Goal: Information Seeking & Learning: Learn about a topic

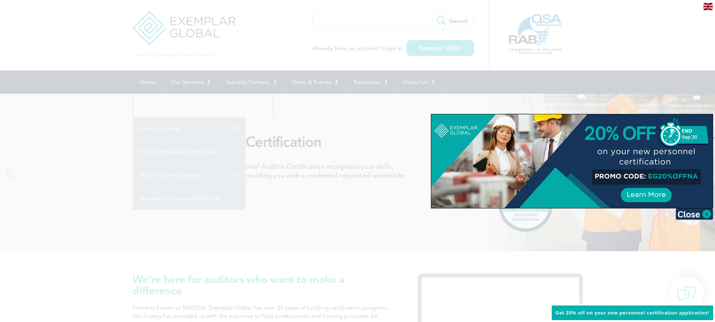
click at [66, 25] on div at bounding box center [357, 161] width 715 height 322
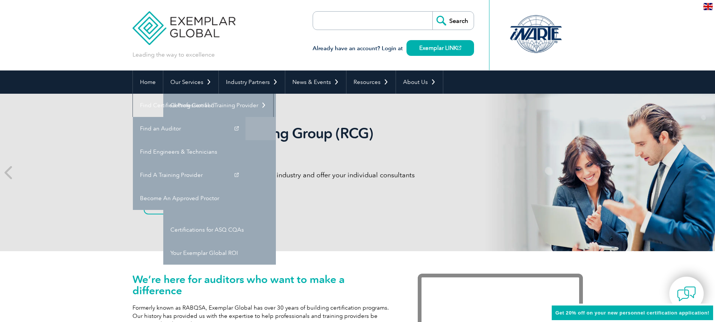
click at [198, 127] on link "Individual Certifications" at bounding box center [219, 128] width 113 height 23
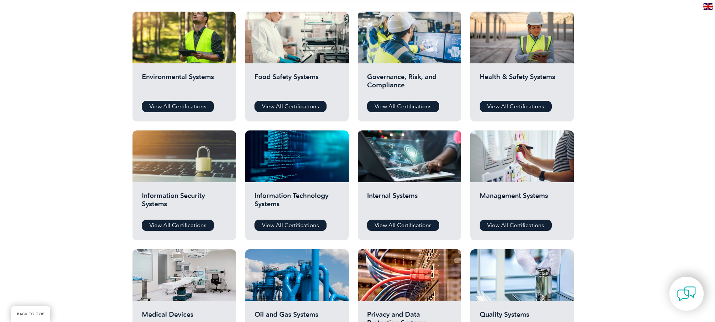
scroll to position [263, 0]
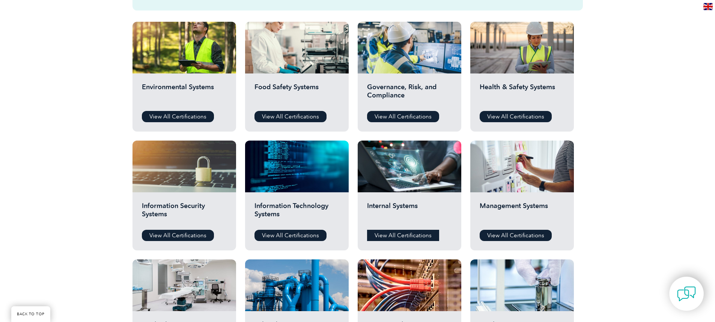
click at [399, 237] on link "View All Certifications" at bounding box center [403, 235] width 72 height 11
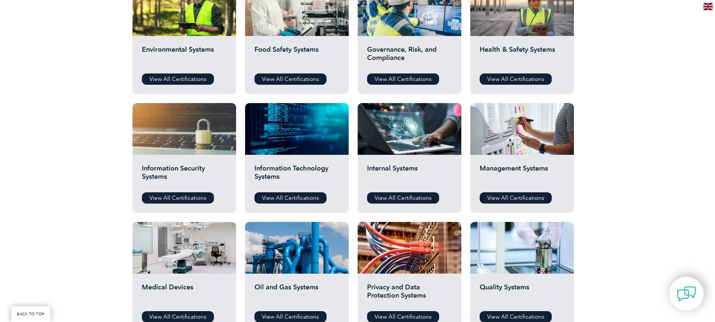
scroll to position [338, 0]
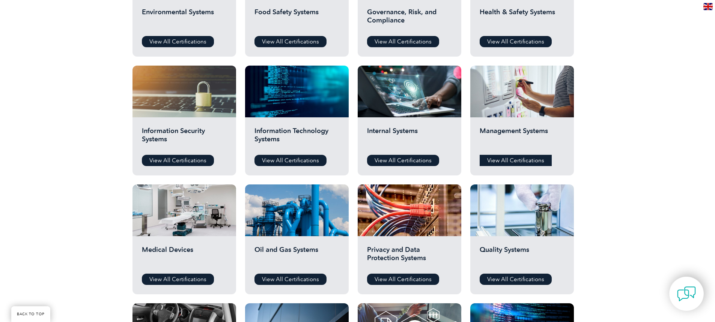
click at [531, 160] on link "View All Certifications" at bounding box center [516, 160] width 72 height 11
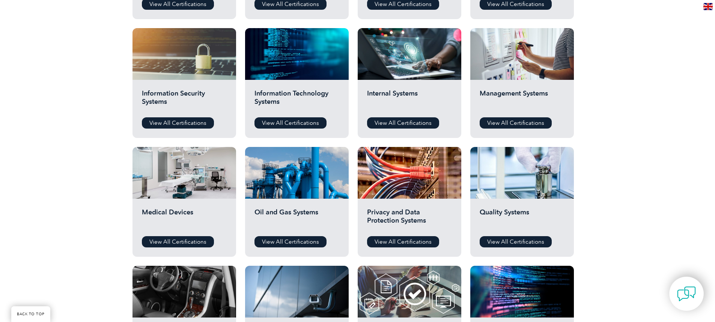
scroll to position [413, 0]
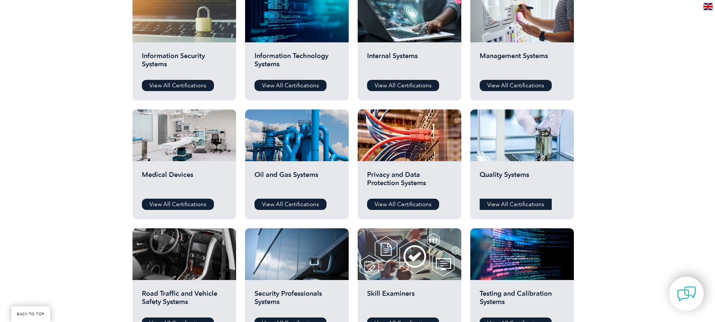
click at [519, 205] on link "View All Certifications" at bounding box center [516, 204] width 72 height 11
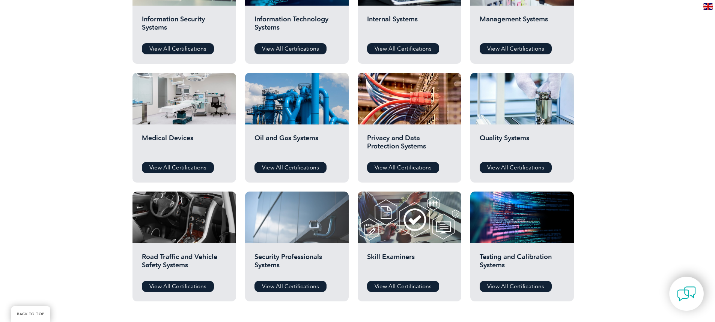
scroll to position [526, 0]
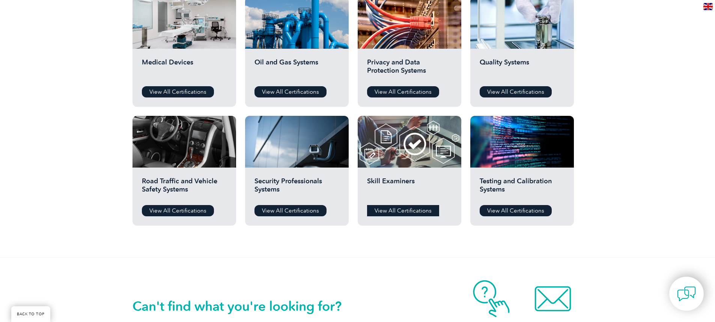
click at [402, 209] on link "View All Certifications" at bounding box center [403, 210] width 72 height 11
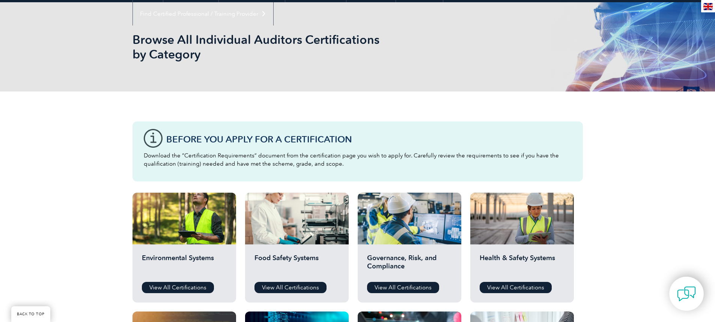
scroll to position [0, 0]
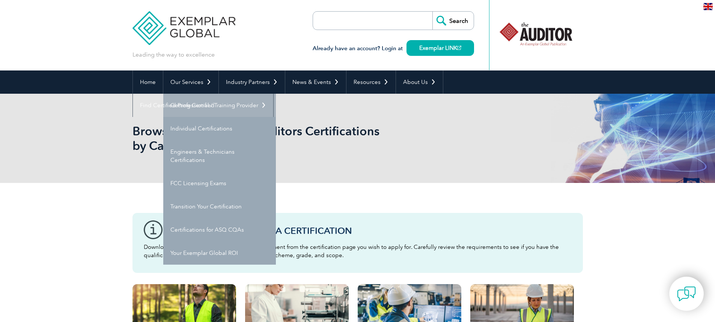
click at [195, 102] on link "Getting Certified" at bounding box center [219, 105] width 113 height 23
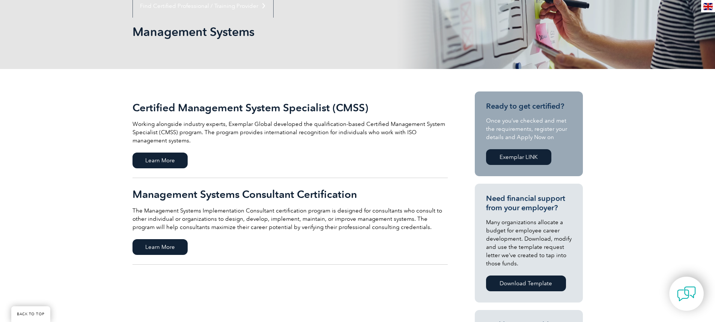
scroll to position [113, 0]
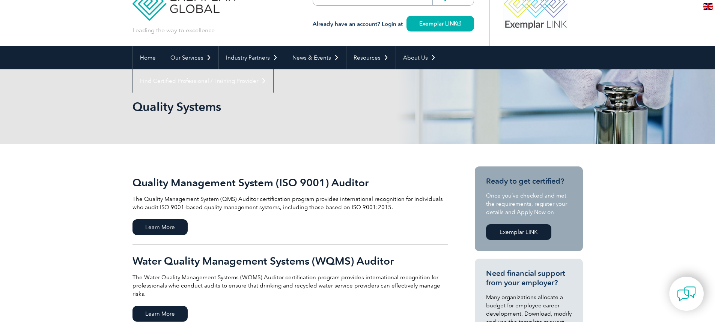
scroll to position [38, 0]
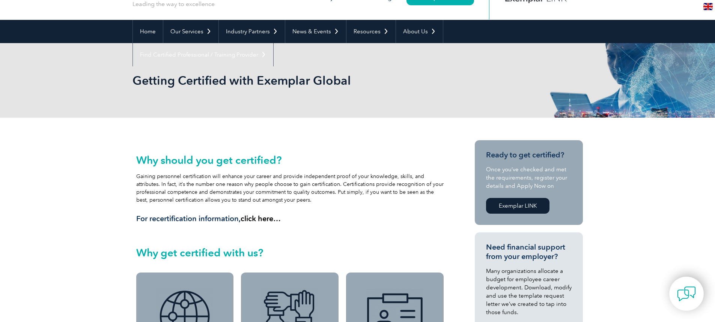
scroll to position [38, 0]
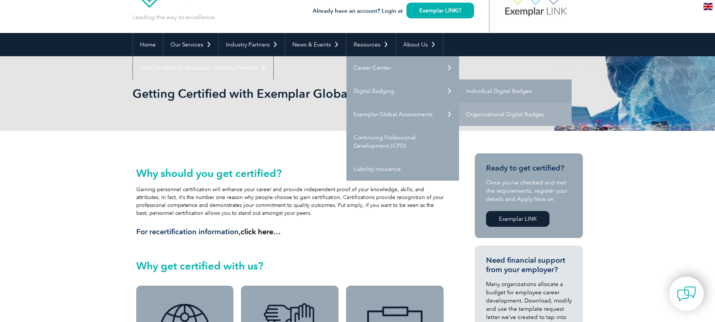
click at [485, 90] on link "Individual Digital Badges" at bounding box center [515, 91] width 113 height 23
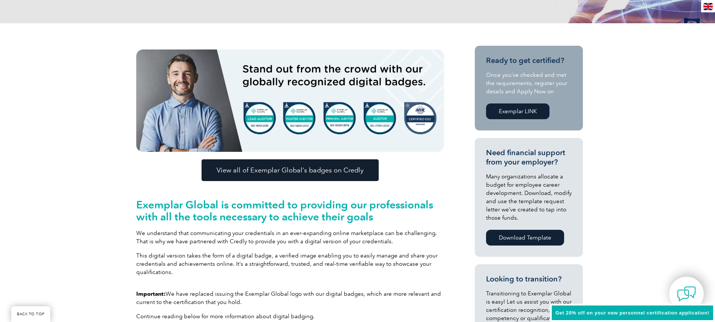
scroll to position [225, 0]
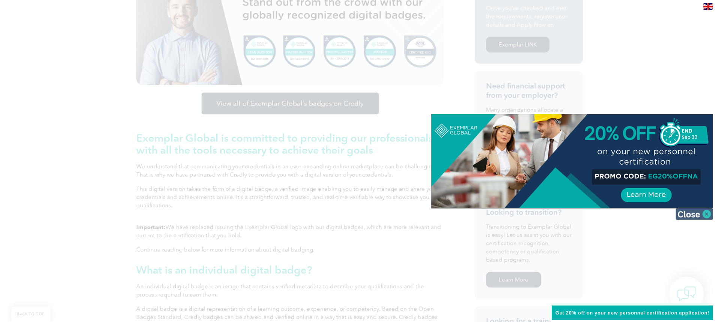
click at [689, 217] on img at bounding box center [695, 214] width 38 height 11
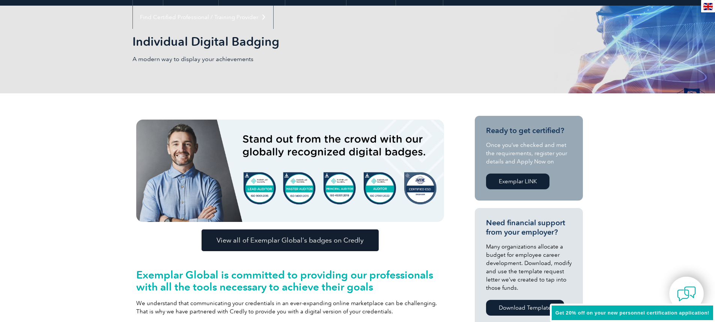
scroll to position [150, 0]
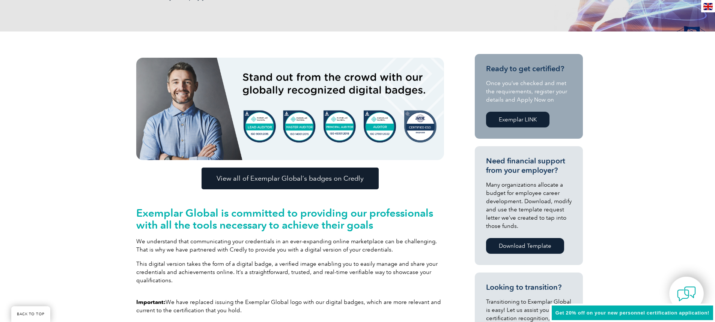
click at [297, 179] on span "View all of Exemplar Global’s badges on Credly" at bounding box center [290, 178] width 147 height 7
